Goal: Use online tool/utility: Utilize a website feature to perform a specific function

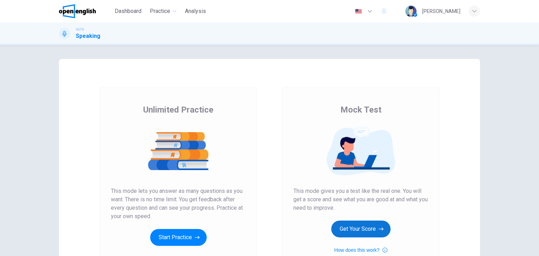
click at [348, 231] on button "Get Your Score" at bounding box center [360, 229] width 59 height 17
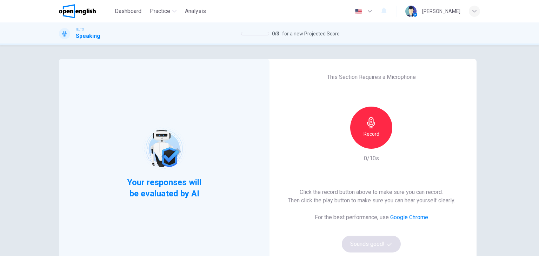
click at [360, 156] on div "Record 0/10s" at bounding box center [371, 135] width 76 height 56
click at [363, 144] on div "Record" at bounding box center [371, 128] width 42 height 42
click at [393, 239] on button "Sounds good!" at bounding box center [371, 244] width 59 height 17
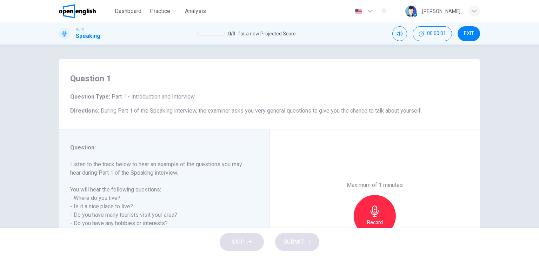
click at [278, 181] on div "Maximum of 1 minutes Record 0/60s" at bounding box center [374, 215] width 211 height 173
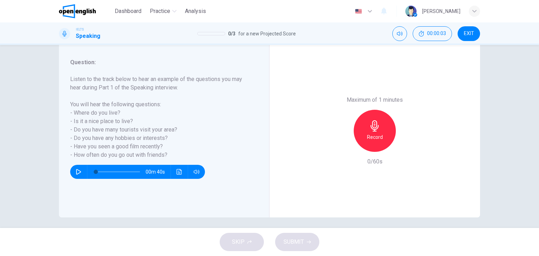
scroll to position [89, 0]
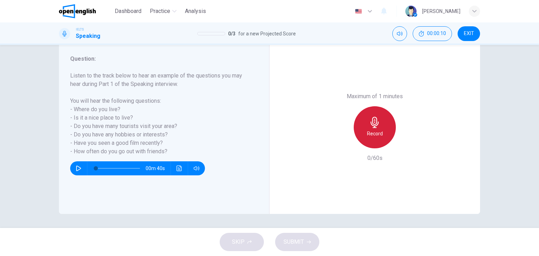
click at [359, 126] on div "Record" at bounding box center [375, 127] width 42 height 42
click at [381, 129] on div "Stop" at bounding box center [375, 127] width 42 height 42
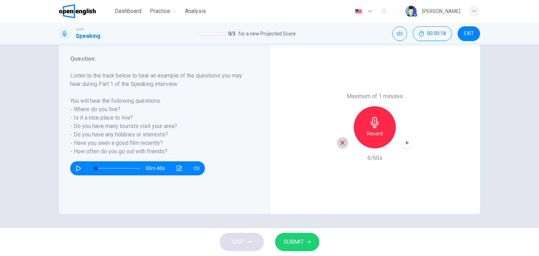
click at [341, 146] on div "button" at bounding box center [342, 142] width 11 height 11
click at [380, 121] on div "Record" at bounding box center [375, 127] width 42 height 42
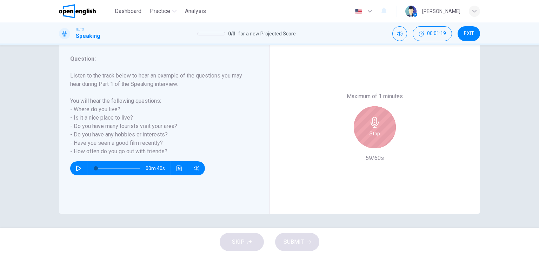
click at [373, 126] on icon "button" at bounding box center [375, 122] width 8 height 11
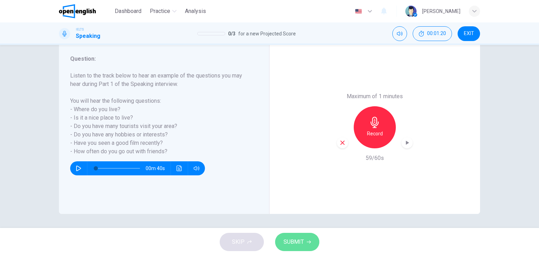
click at [303, 249] on button "SUBMIT" at bounding box center [297, 242] width 44 height 18
